Goal: Navigation & Orientation: Find specific page/section

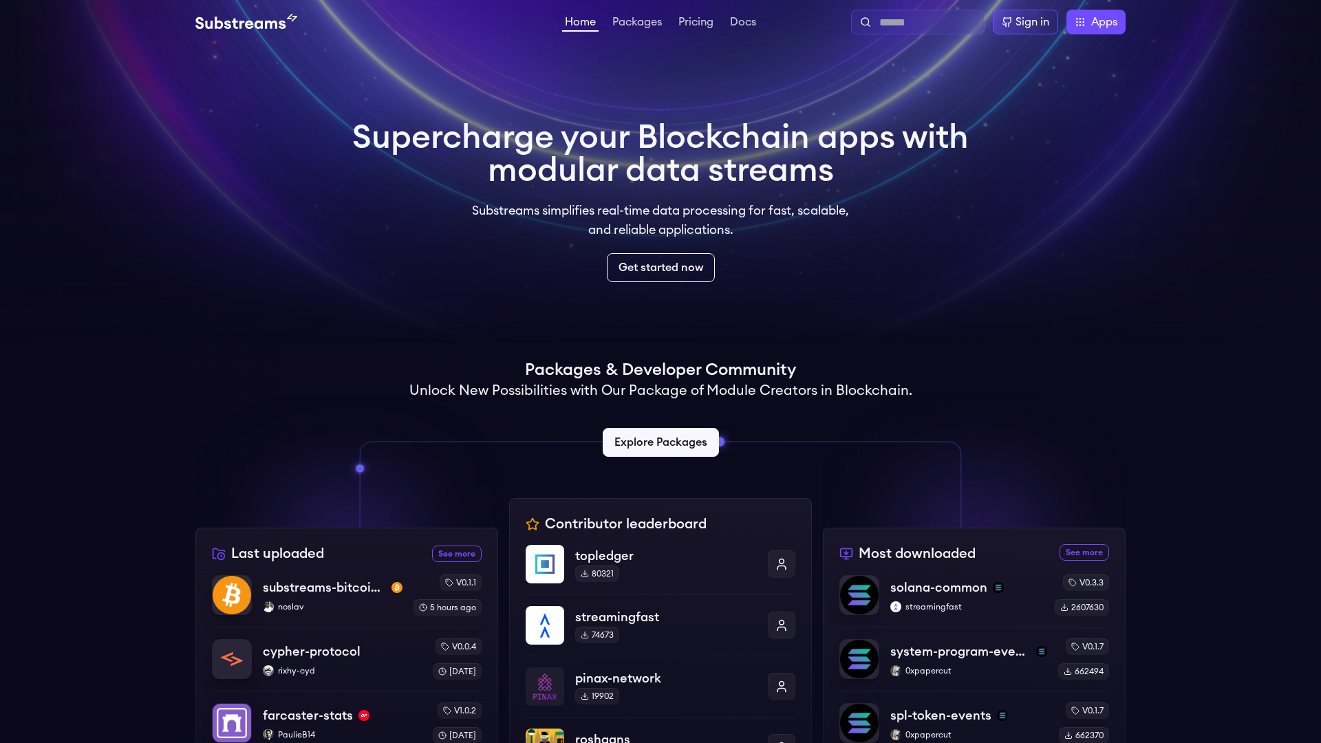
click at [904, 26] on input "text" at bounding box center [928, 22] width 99 height 17
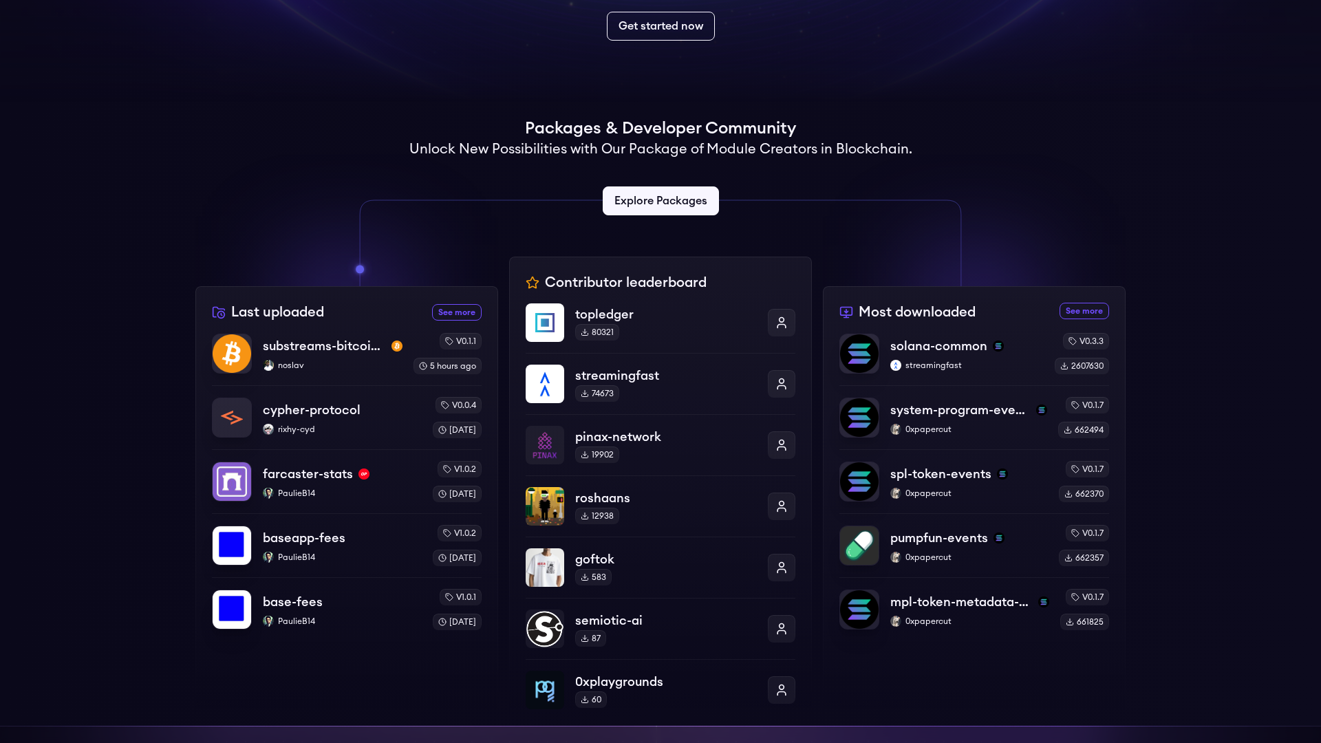
scroll to position [242, 0]
click at [652, 437] on p "pinax-network" at bounding box center [666, 436] width 191 height 20
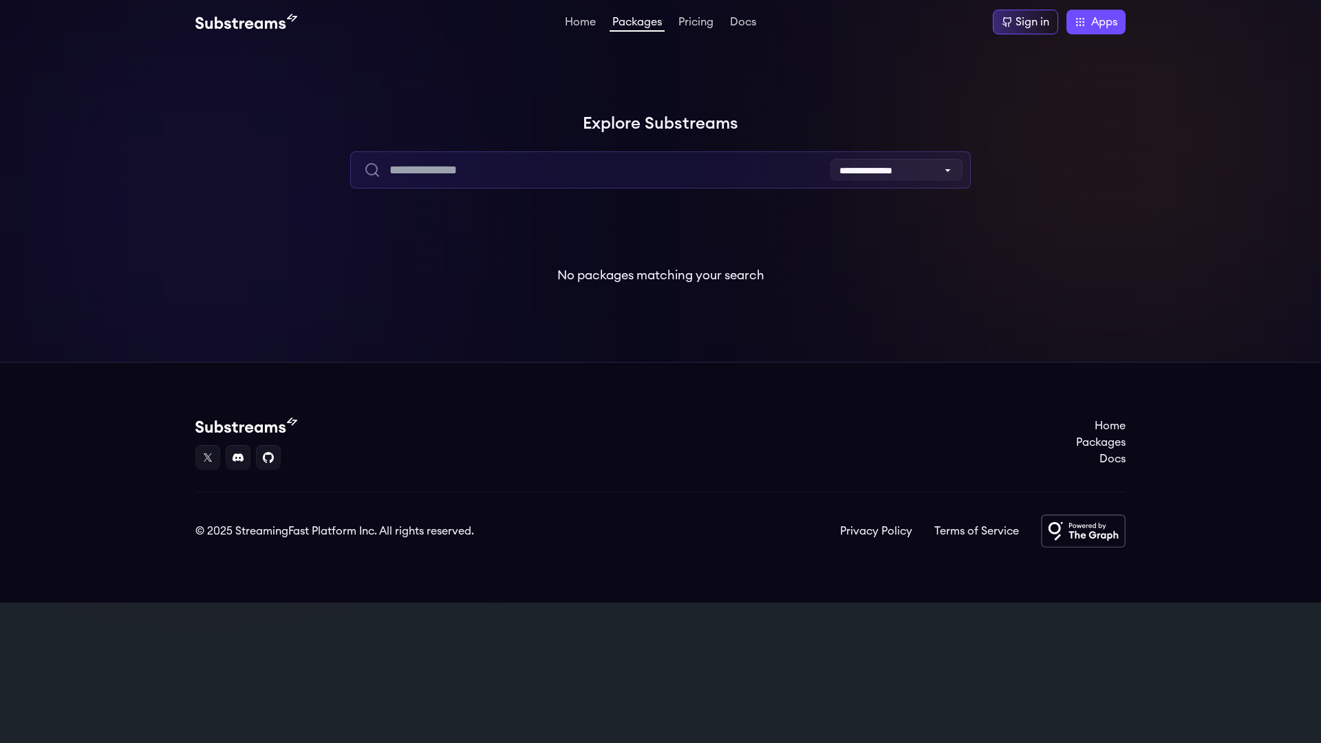
click at [440, 173] on input "text" at bounding box center [660, 169] width 620 height 37
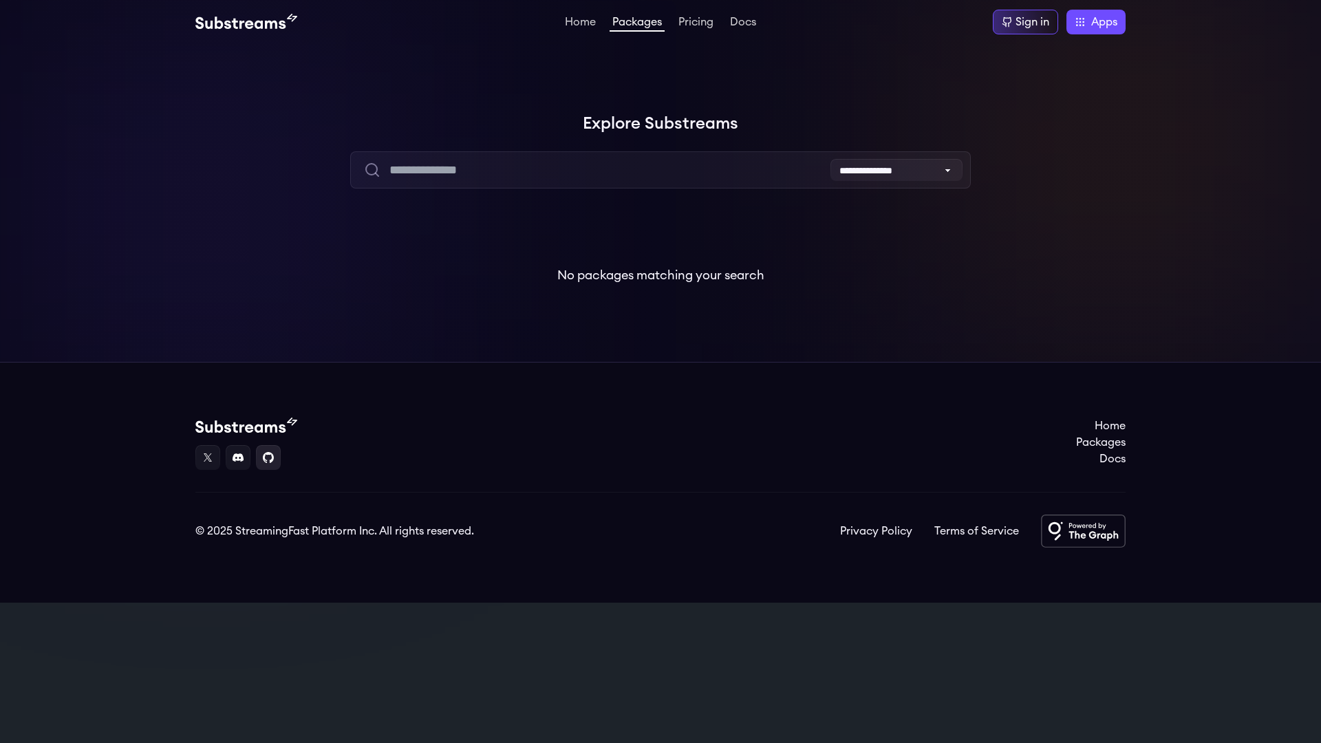
click at [269, 458] on link at bounding box center [268, 457] width 25 height 25
